Goal: Task Accomplishment & Management: Manage account settings

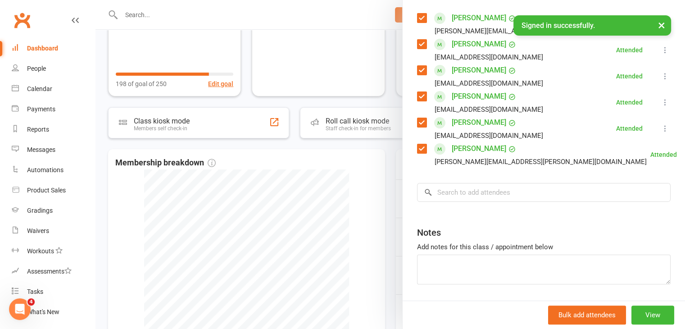
scroll to position [180, 0]
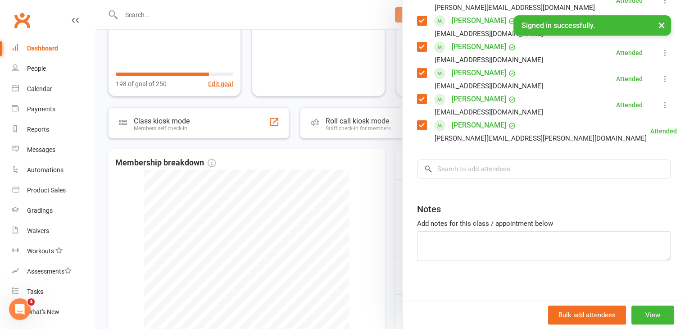
click at [341, 170] on div at bounding box center [391, 164] width 590 height 329
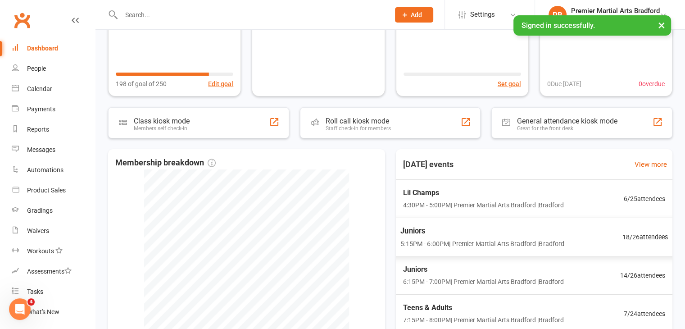
click at [464, 237] on div "Juniors 5:15PM - 6:00PM | Premier Martial Arts Bradford | [GEOGRAPHIC_DATA]" at bounding box center [483, 237] width 164 height 24
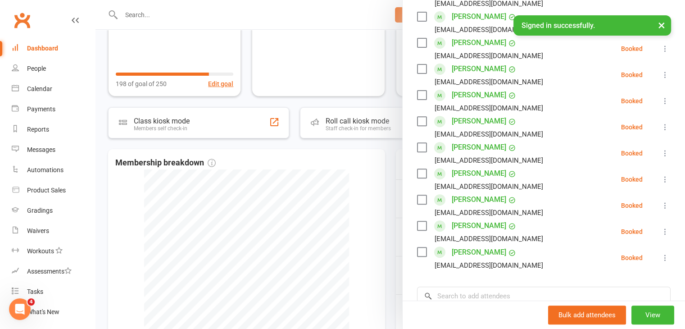
scroll to position [315, 0]
click at [418, 147] on label at bounding box center [421, 146] width 9 height 9
click at [422, 226] on label at bounding box center [421, 225] width 9 height 9
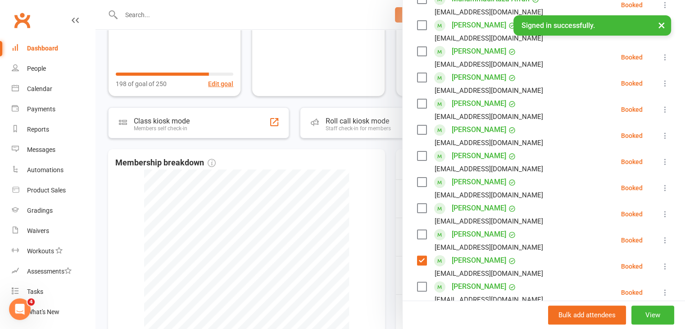
scroll to position [180, 0]
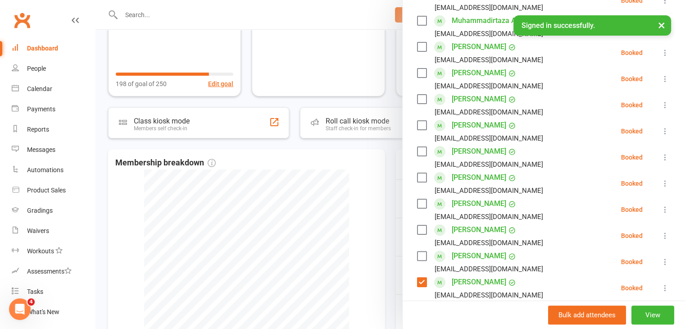
click at [417, 151] on label at bounding box center [421, 151] width 9 height 9
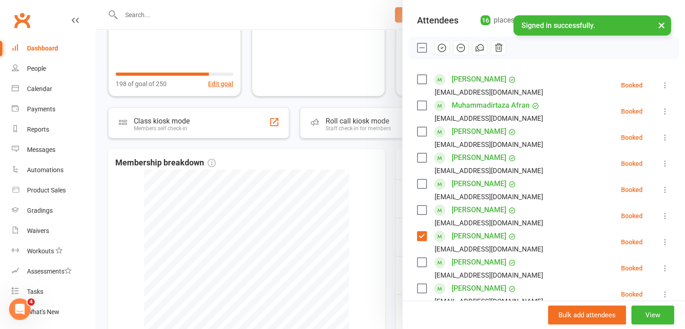
scroll to position [90, 0]
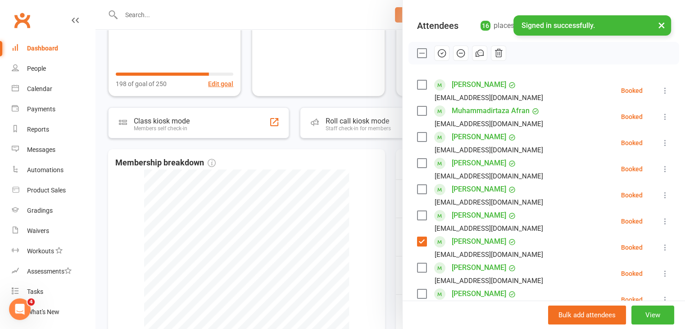
click at [417, 87] on label at bounding box center [421, 84] width 9 height 9
drag, startPoint x: 438, startPoint y: 55, endPoint x: 385, endPoint y: 50, distance: 53.8
click at [439, 55] on icon "button" at bounding box center [442, 53] width 10 height 10
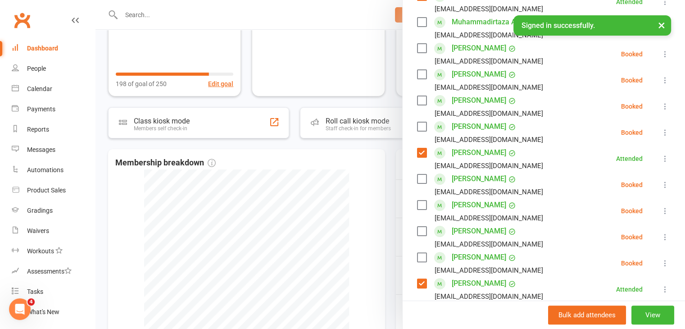
scroll to position [180, 0]
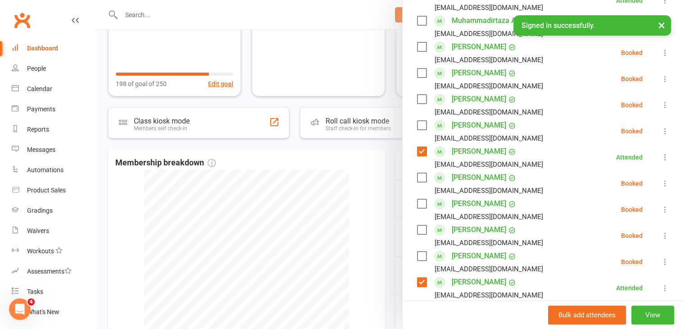
drag, startPoint x: 414, startPoint y: 202, endPoint x: 463, endPoint y: 190, distance: 50.9
click at [417, 202] on label at bounding box center [421, 203] width 9 height 9
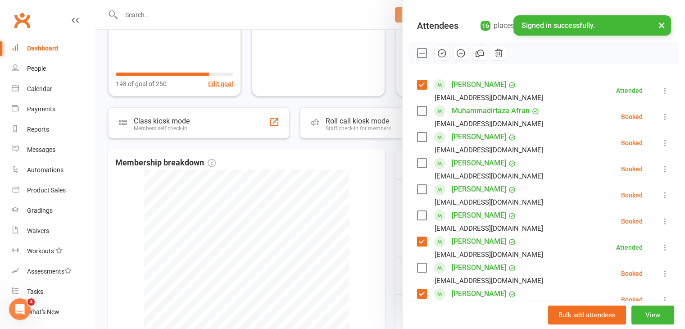
click at [441, 50] on icon "button" at bounding box center [442, 54] width 8 height 8
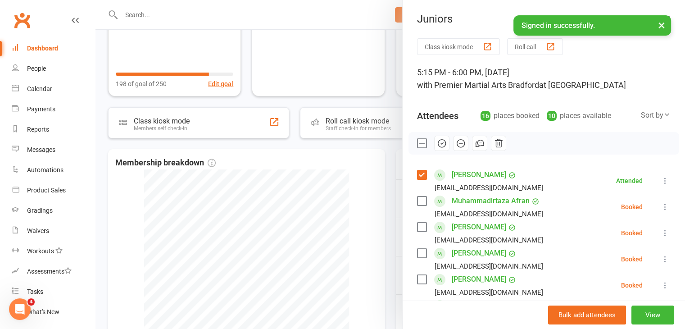
scroll to position [0, 0]
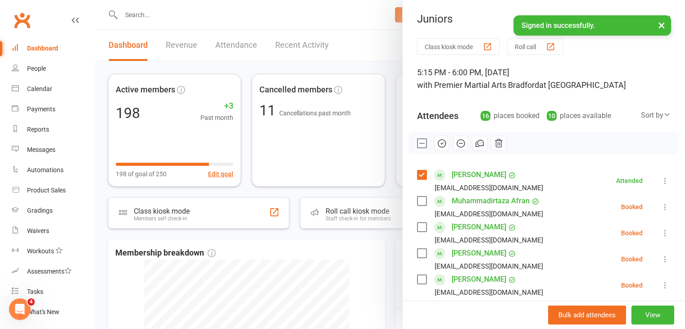
click at [369, 264] on div at bounding box center [391, 164] width 590 height 329
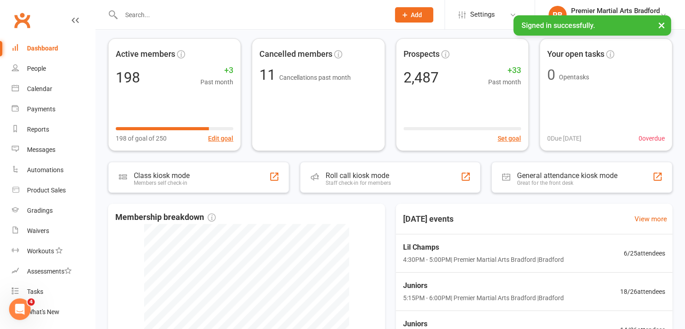
scroll to position [90, 0]
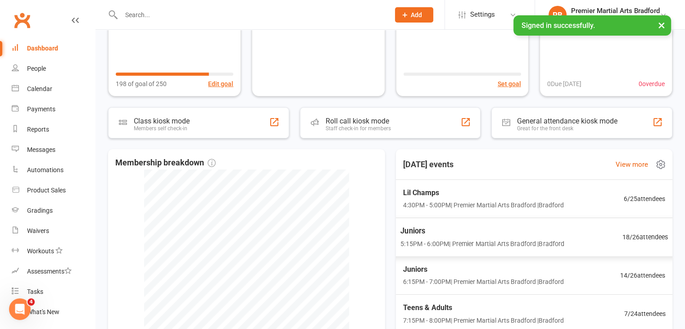
click at [456, 241] on span "5:15PM - 6:00PM | Premier Martial Arts [GEOGRAPHIC_DATA] | [GEOGRAPHIC_DATA]" at bounding box center [483, 243] width 164 height 10
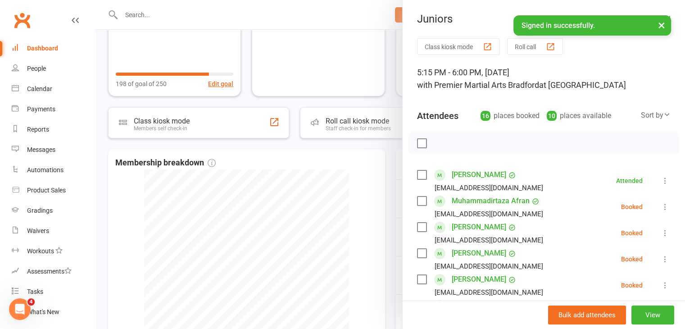
click at [352, 206] on div at bounding box center [391, 164] width 590 height 329
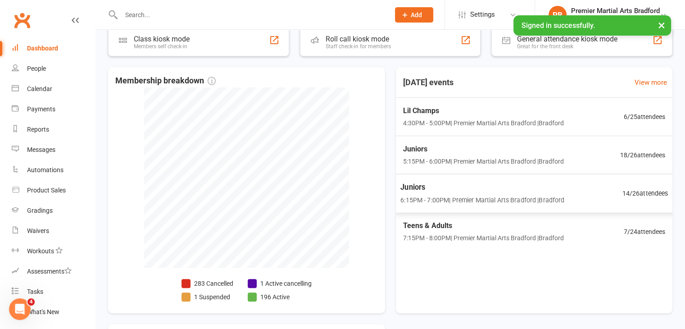
scroll to position [180, 0]
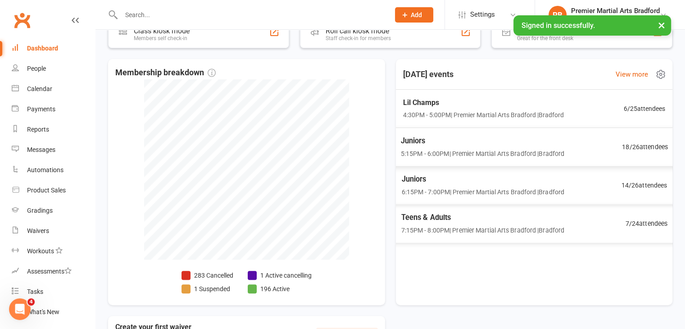
click at [599, 152] on div "Juniors 5:15PM - 6:00PM | Premier Martial Arts [GEOGRAPHIC_DATA] | [GEOGRAPHIC_…" at bounding box center [534, 146] width 289 height 39
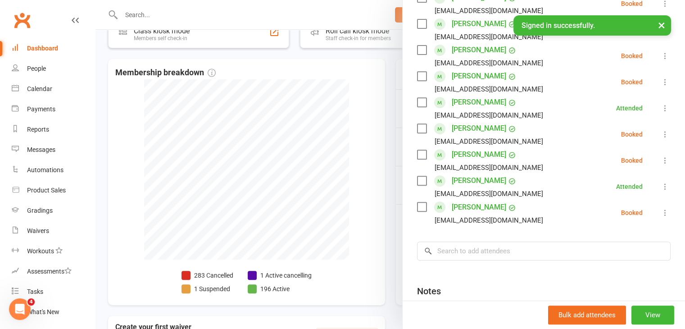
scroll to position [360, 0]
click at [517, 252] on input "search" at bounding box center [544, 250] width 254 height 19
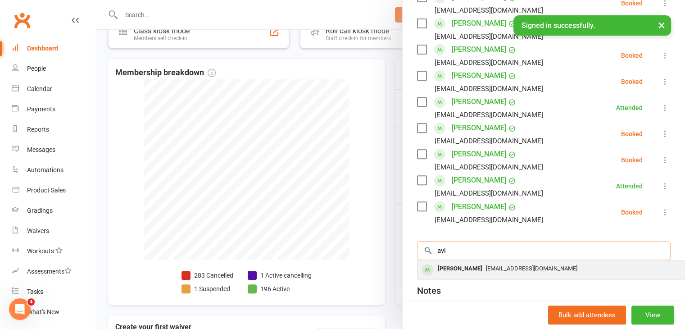
type input "avi"
click at [498, 274] on div "[EMAIL_ADDRESS][DOMAIN_NAME]" at bounding box center [552, 268] width 262 height 13
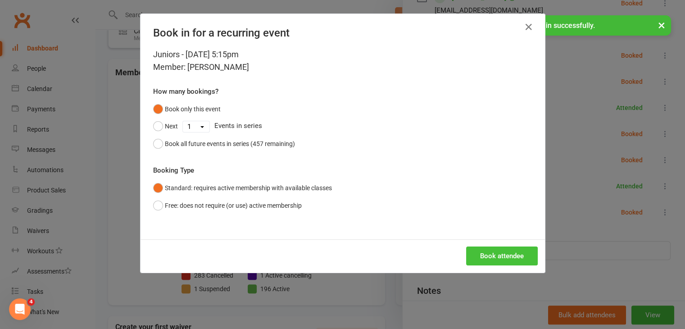
click at [516, 257] on button "Book attendee" at bounding box center [502, 255] width 72 height 19
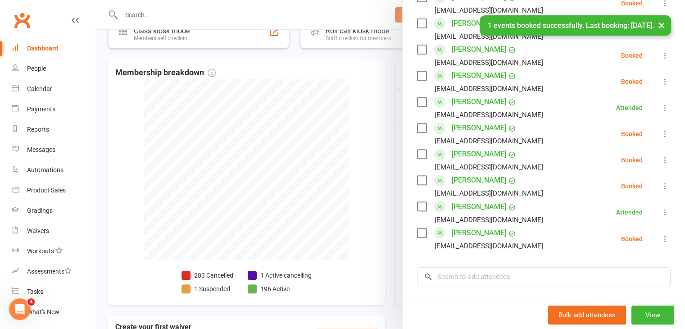
click at [418, 181] on label at bounding box center [421, 180] width 9 height 9
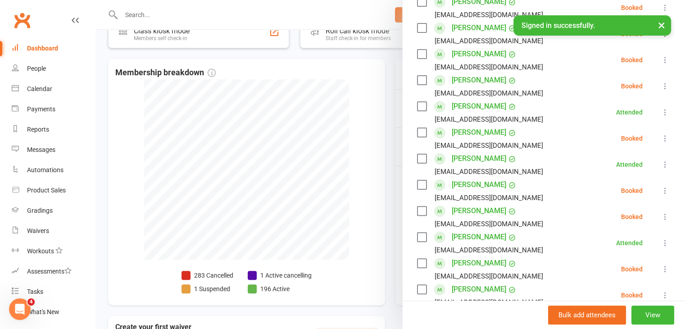
scroll to position [180, 0]
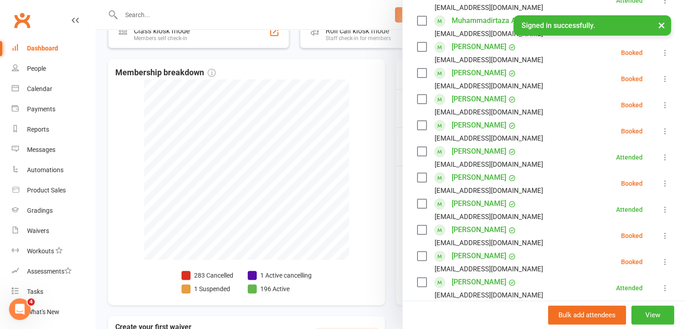
click at [417, 72] on label at bounding box center [421, 72] width 9 height 9
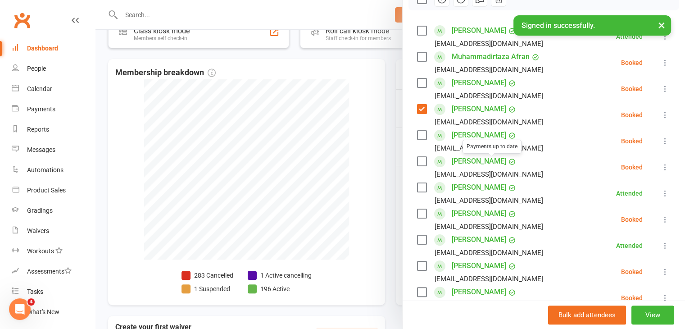
scroll to position [135, 0]
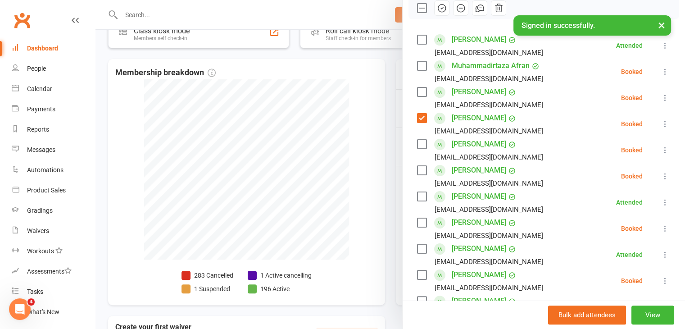
click at [418, 64] on label at bounding box center [421, 65] width 9 height 9
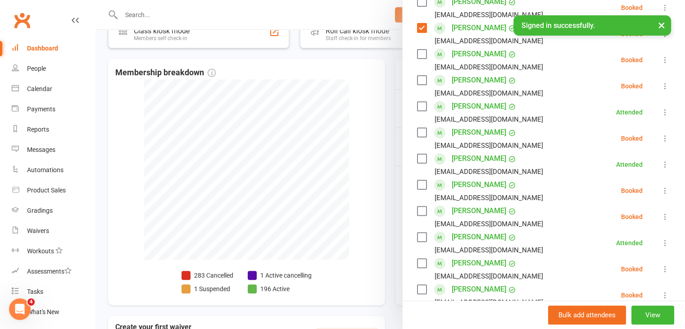
scroll to position [270, 0]
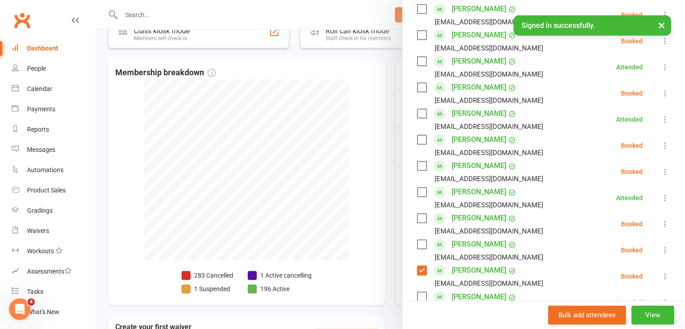
click at [419, 217] on label at bounding box center [421, 218] width 9 height 9
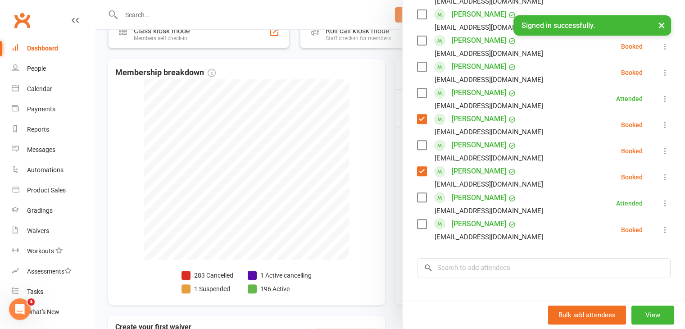
scroll to position [405, 0]
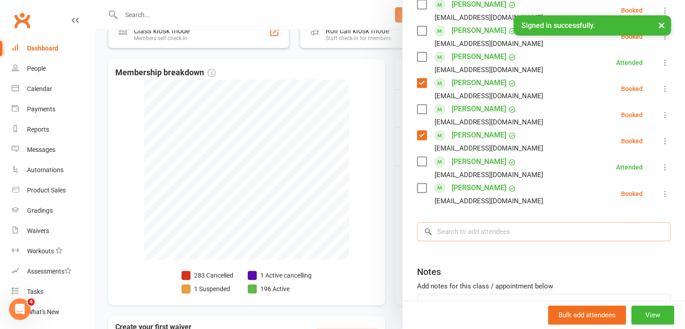
click at [497, 232] on input "search" at bounding box center [544, 231] width 254 height 19
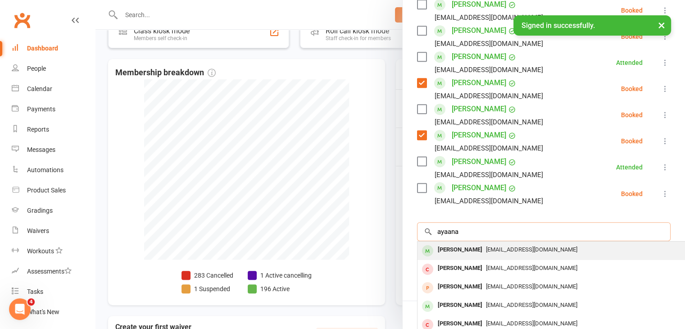
type input "ayaana"
click at [494, 249] on span "[EMAIL_ADDRESS][DOMAIN_NAME]" at bounding box center [531, 249] width 91 height 7
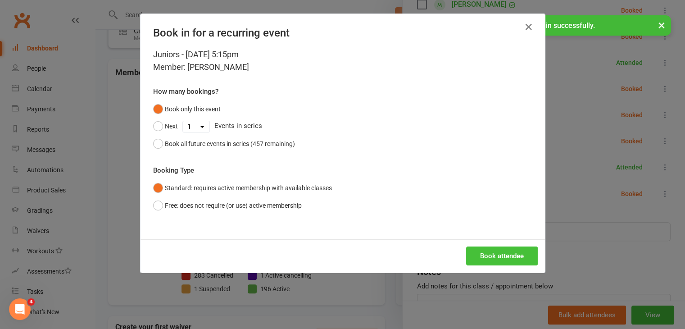
click at [493, 258] on button "Book attendee" at bounding box center [502, 255] width 72 height 19
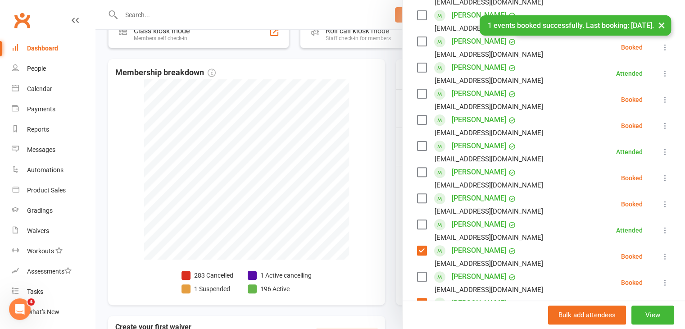
scroll to position [251, 0]
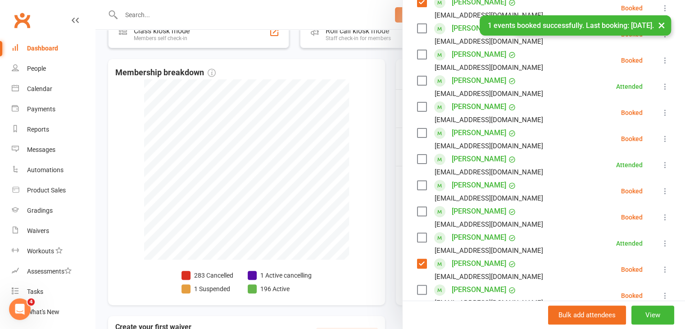
click at [417, 106] on label at bounding box center [421, 106] width 9 height 9
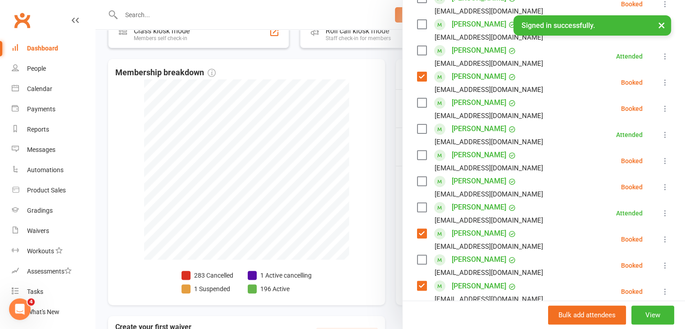
scroll to position [296, 0]
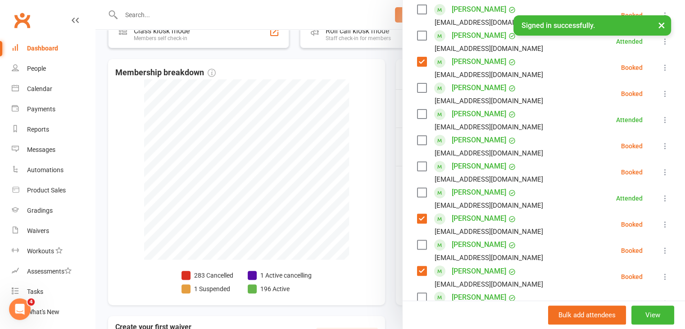
click at [417, 168] on label at bounding box center [421, 166] width 9 height 9
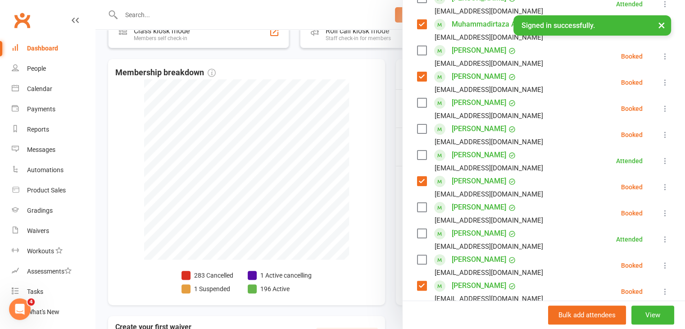
scroll to position [161, 0]
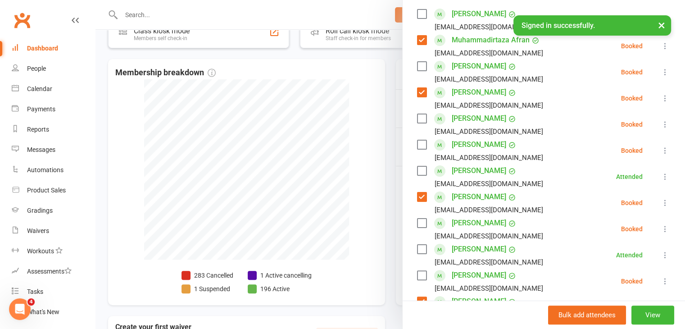
click at [421, 117] on label at bounding box center [421, 118] width 9 height 9
click at [419, 276] on label at bounding box center [421, 275] width 9 height 9
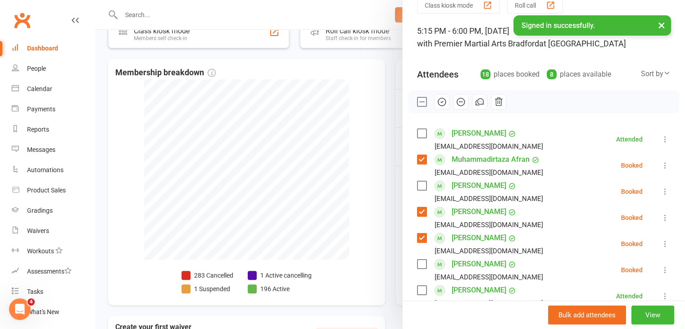
scroll to position [26, 0]
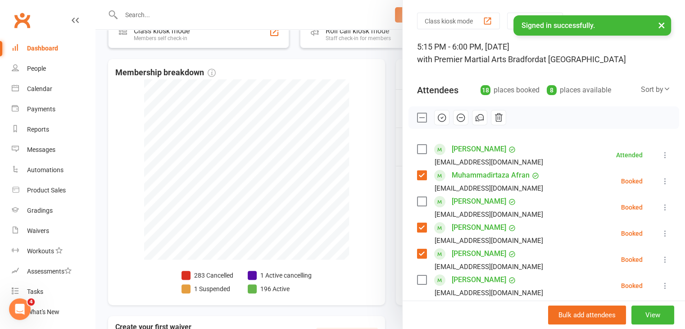
click at [443, 120] on button "button" at bounding box center [441, 117] width 15 height 15
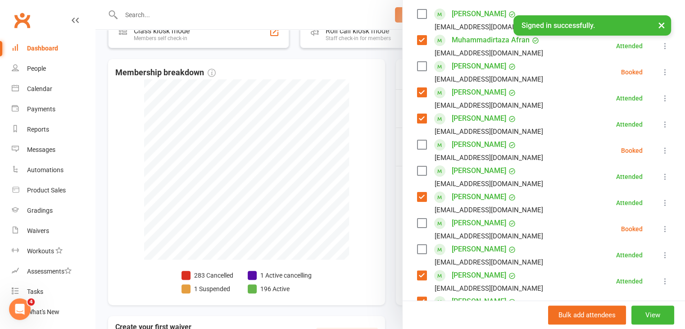
scroll to position [206, 0]
